Goal: Find contact information: Find contact information

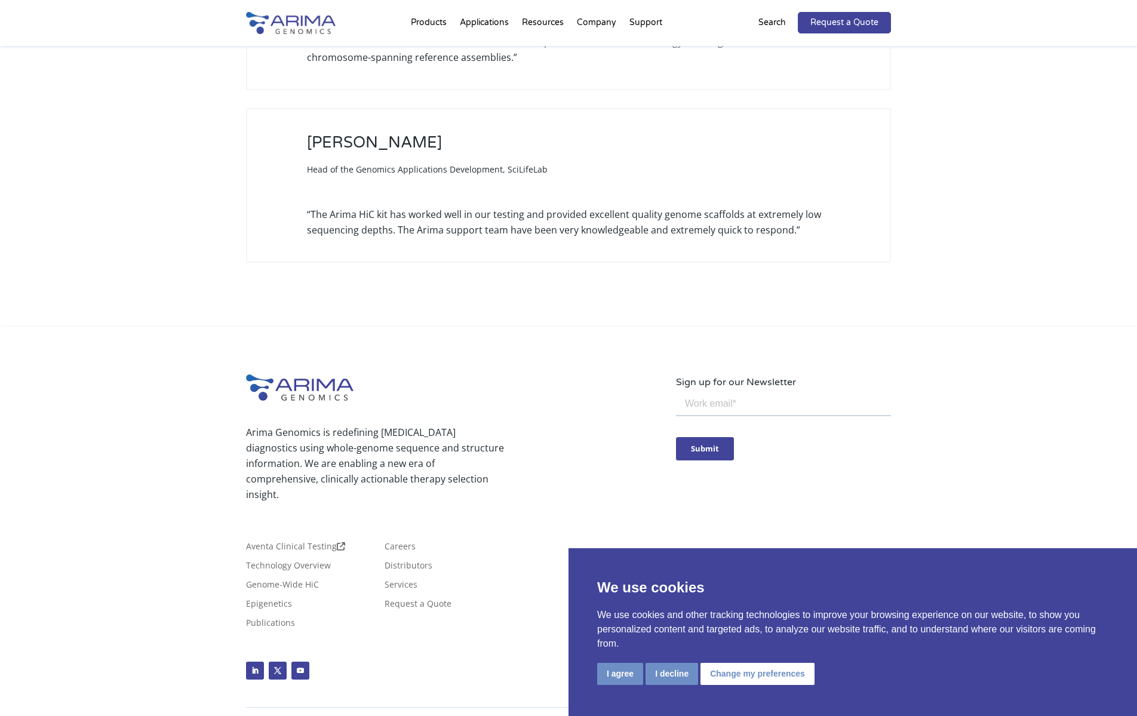
scroll to position [3531, 0]
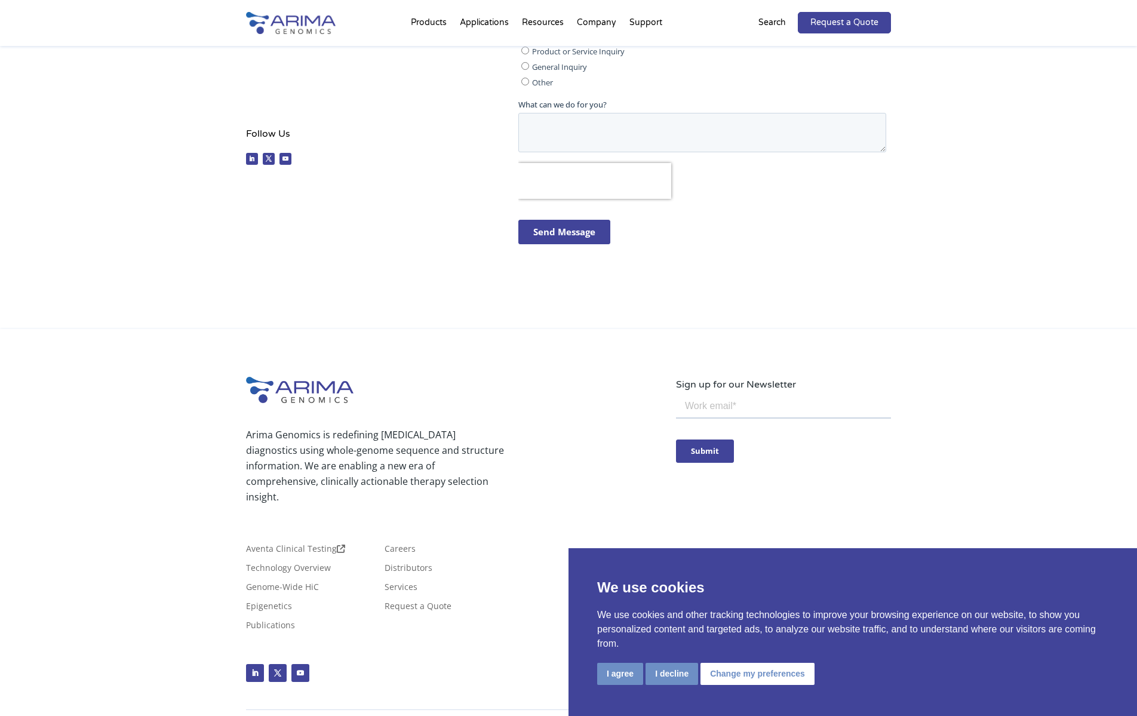
scroll to position [413, 0]
